Goal: Download file/media

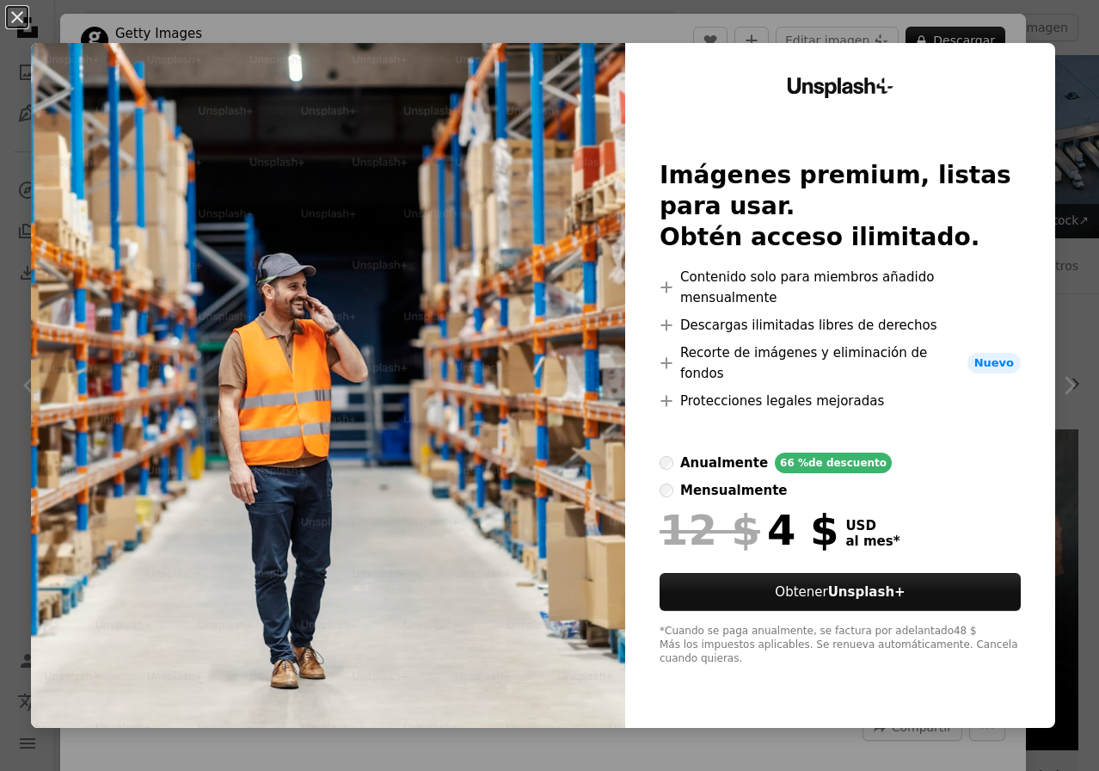
scroll to position [1520, 0]
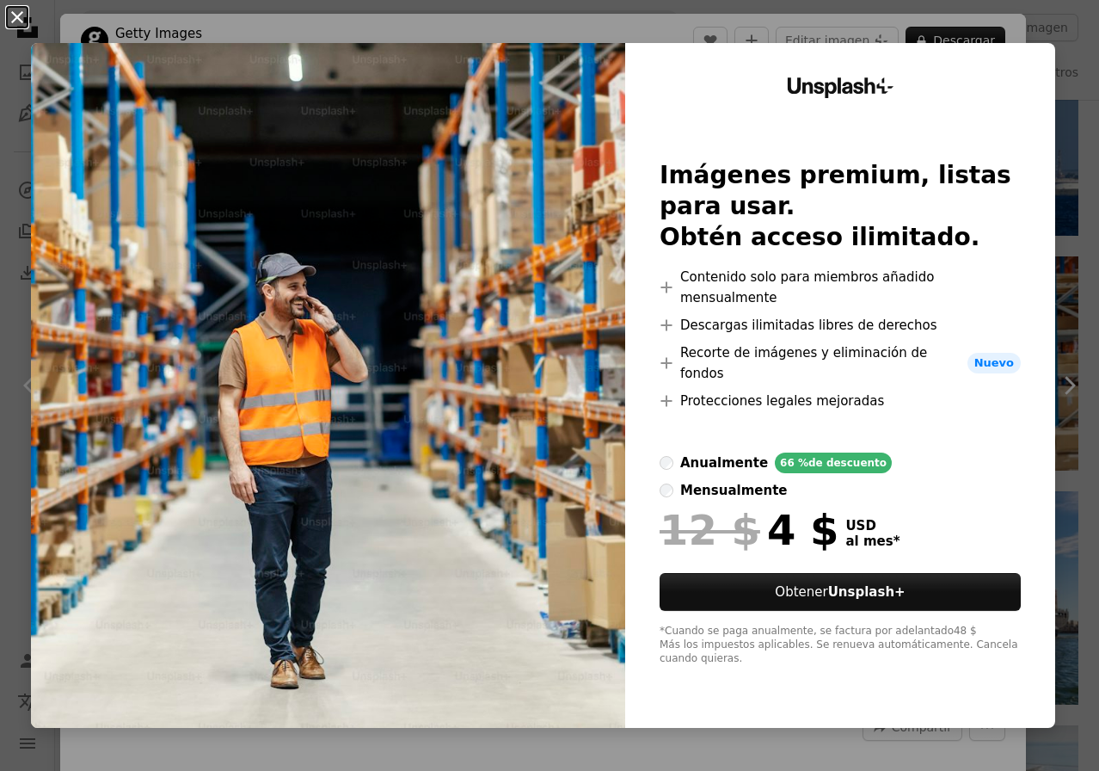
click at [15, 15] on button "An X shape" at bounding box center [17, 17] width 21 height 21
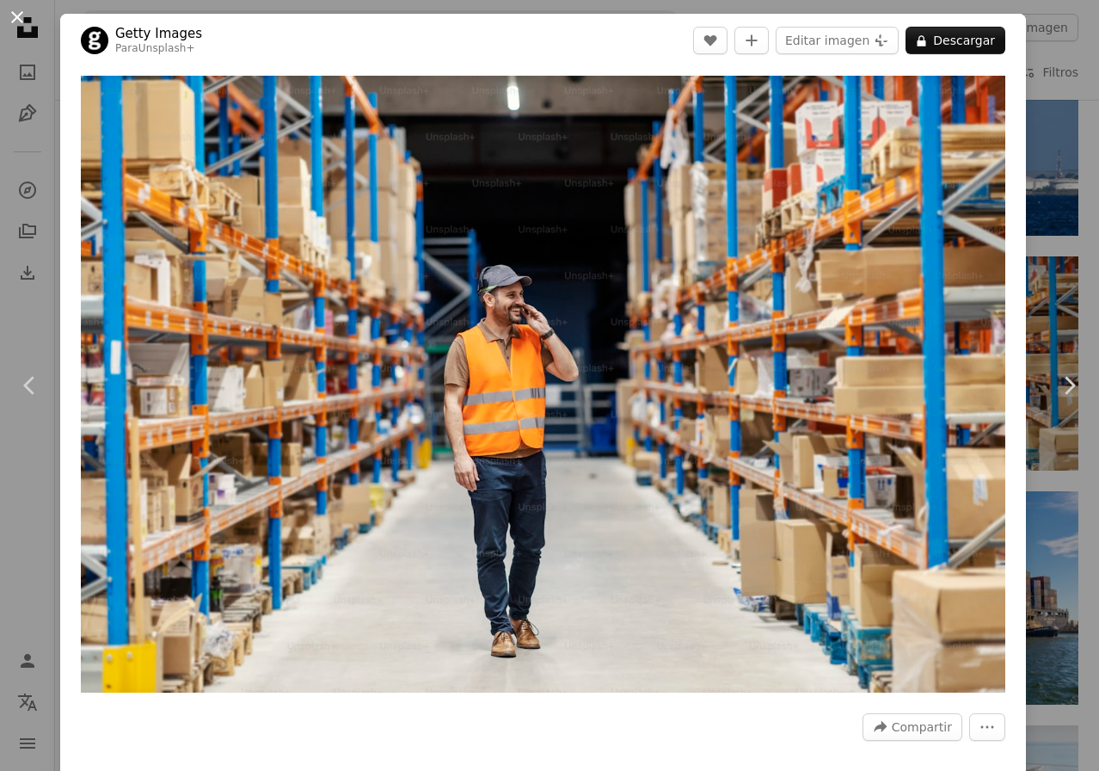
click at [15, 25] on button "An X shape" at bounding box center [17, 17] width 21 height 21
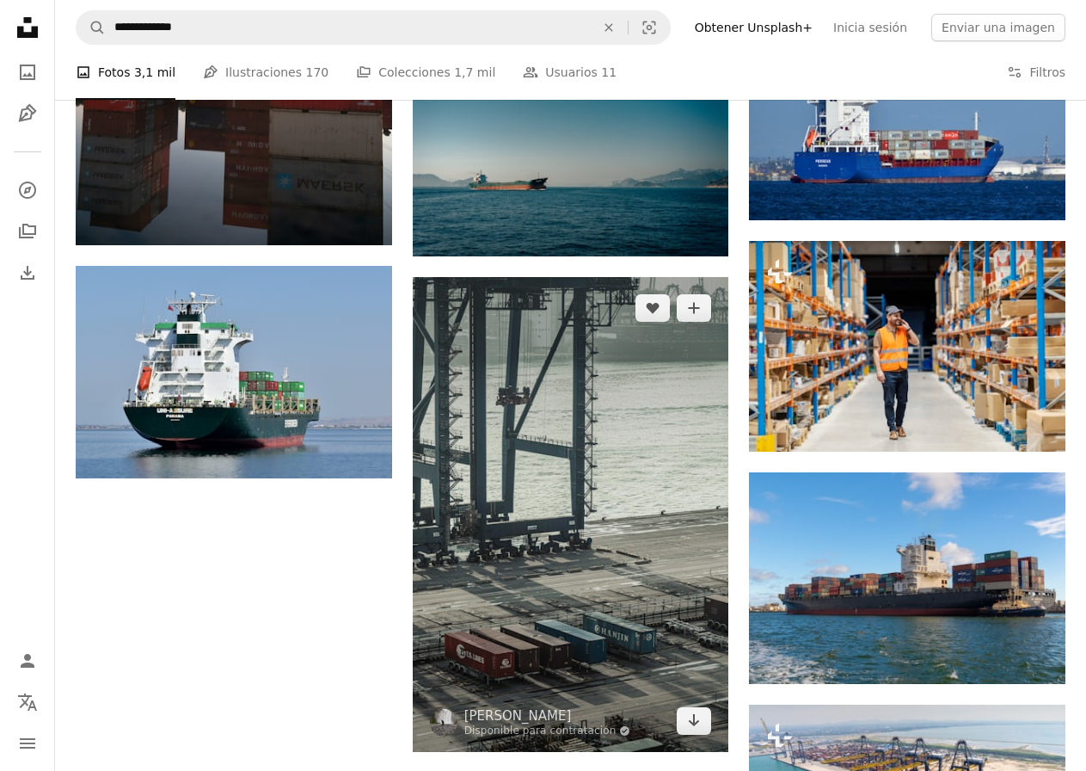
scroll to position [1548, 0]
